Goal: Find specific page/section: Find specific page/section

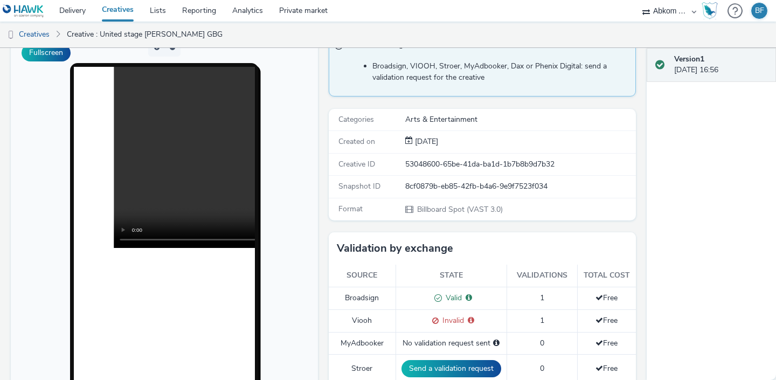
scroll to position [96, 0]
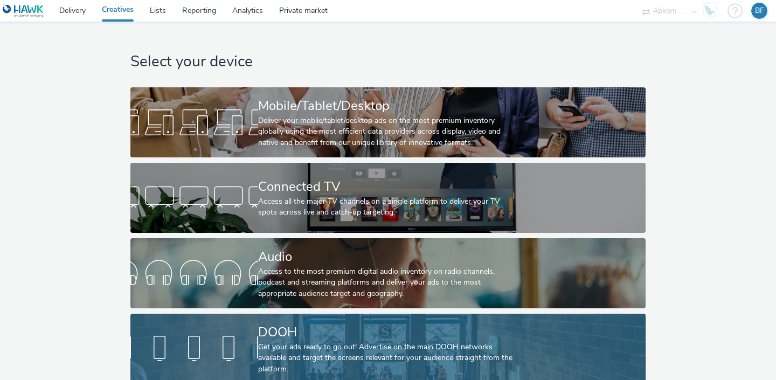
click at [253, 334] on div at bounding box center [194, 349] width 128 height 34
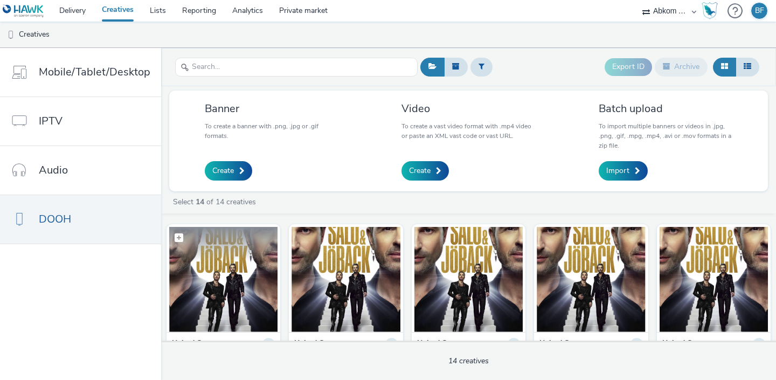
click at [241, 274] on img at bounding box center [223, 279] width 108 height 105
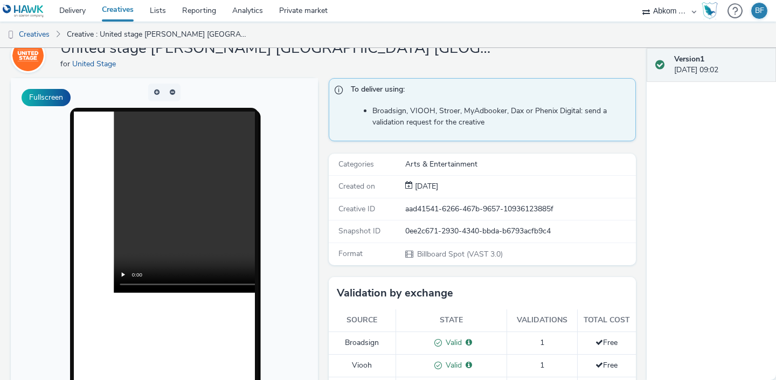
scroll to position [49, 0]
click at [72, 10] on link "Delivery" at bounding box center [72, 11] width 43 height 22
